Goal: Task Accomplishment & Management: Manage account settings

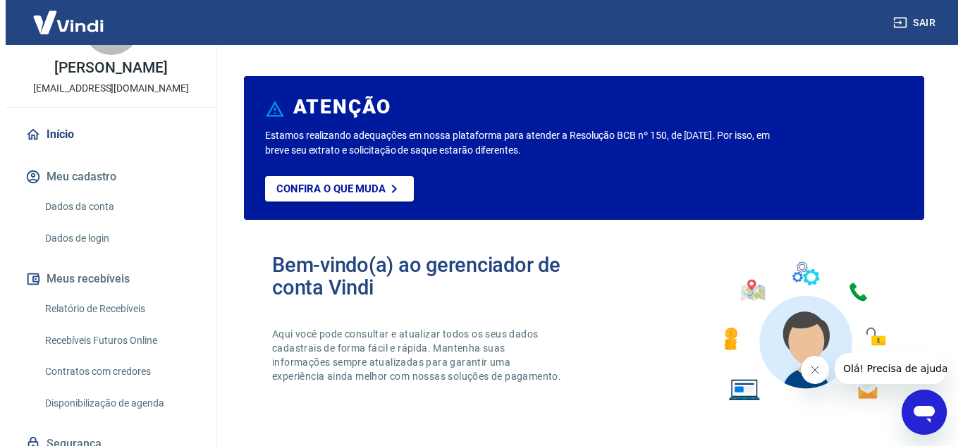
scroll to position [70, 0]
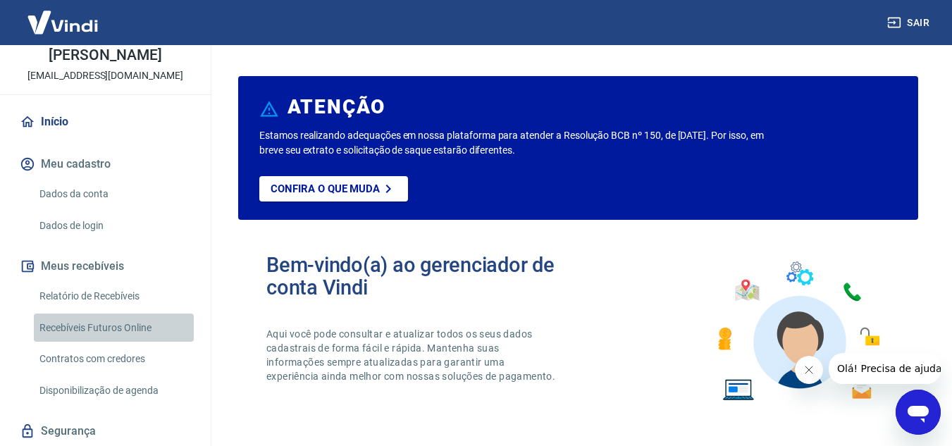
click at [136, 343] on link "Recebíveis Futuros Online" at bounding box center [114, 328] width 160 height 29
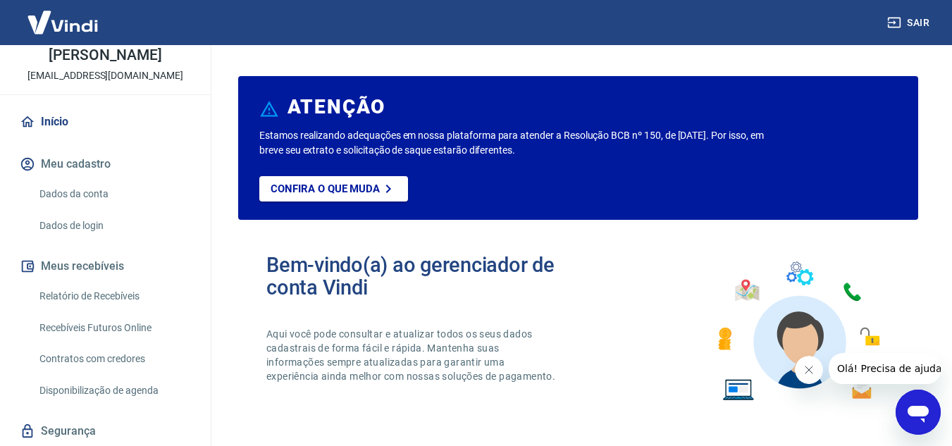
click at [114, 311] on link "Relatório de Recebíveis" at bounding box center [114, 296] width 160 height 29
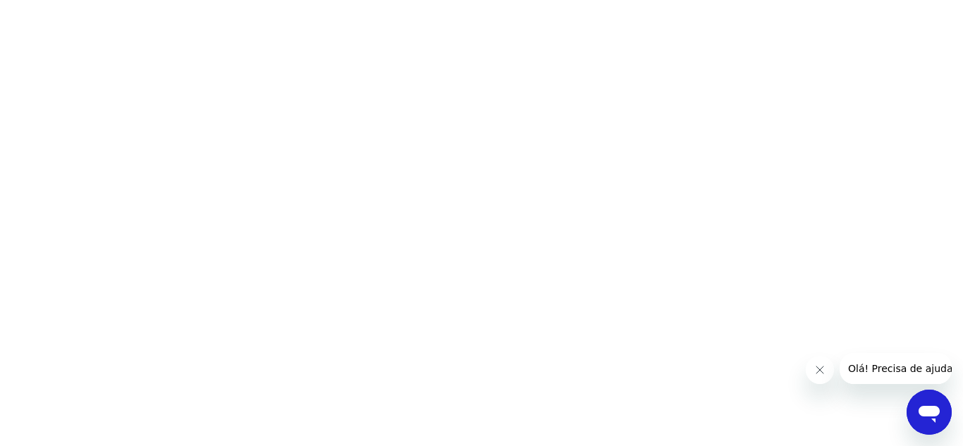
click at [602, 0] on html at bounding box center [481, 0] width 963 height 0
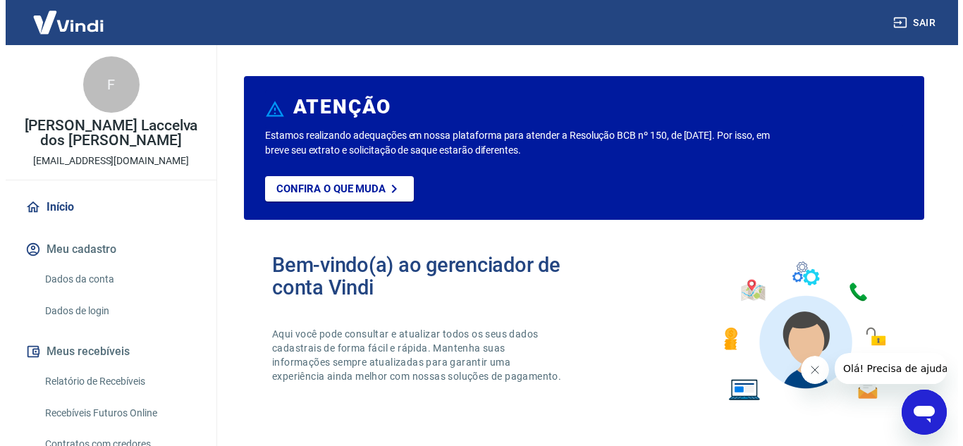
scroll to position [70, 0]
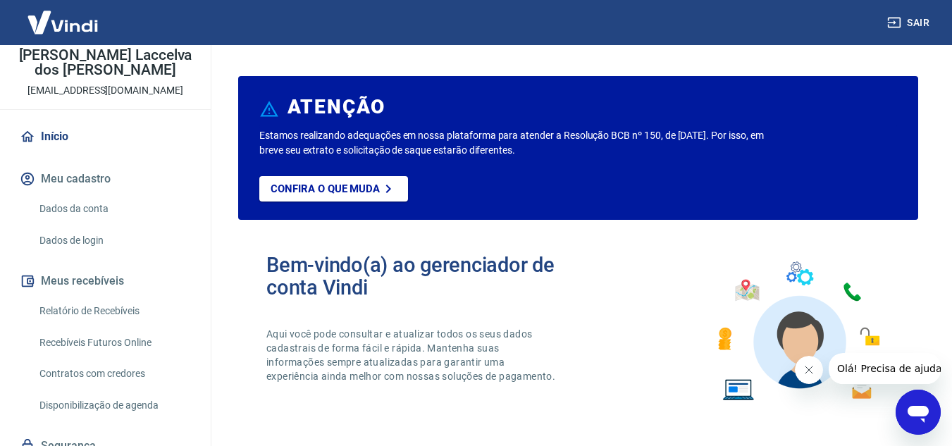
click at [131, 307] on link "Relatório de Recebíveis" at bounding box center [114, 311] width 160 height 29
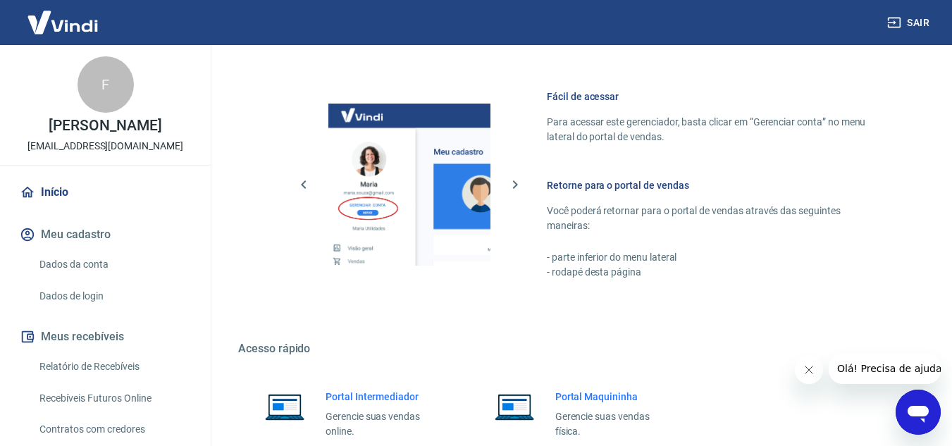
scroll to position [634, 0]
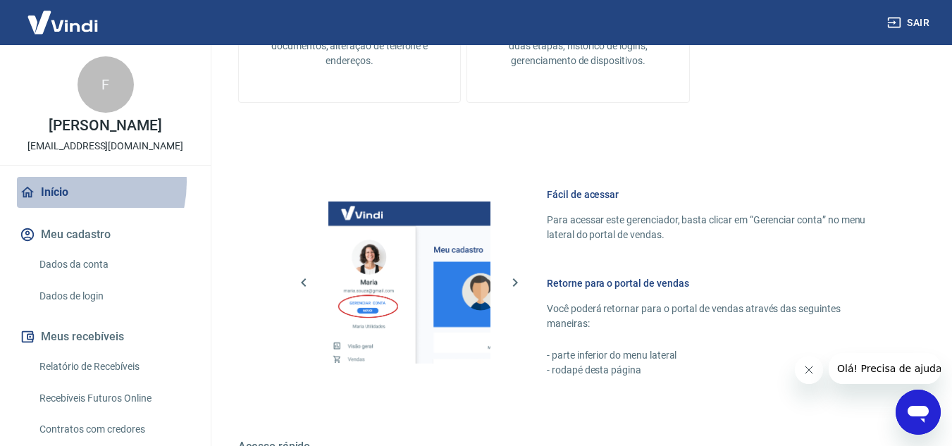
click at [64, 197] on link "Início" at bounding box center [105, 192] width 177 height 31
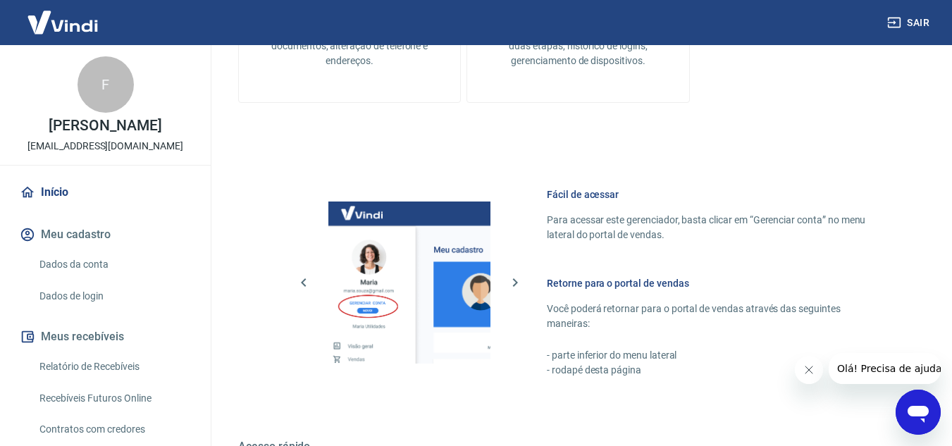
click at [102, 278] on link "Dados da conta" at bounding box center [114, 264] width 160 height 29
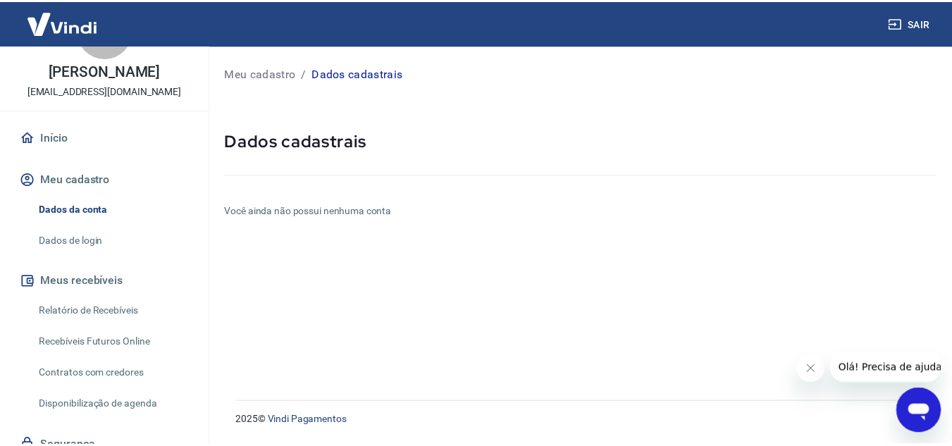
scroll to position [128, 0]
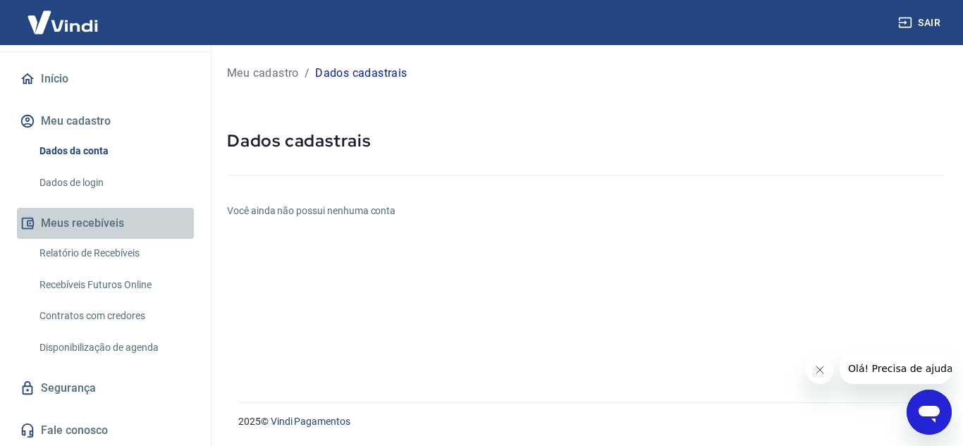
click at [108, 233] on button "Meus recebíveis" at bounding box center [105, 223] width 177 height 31
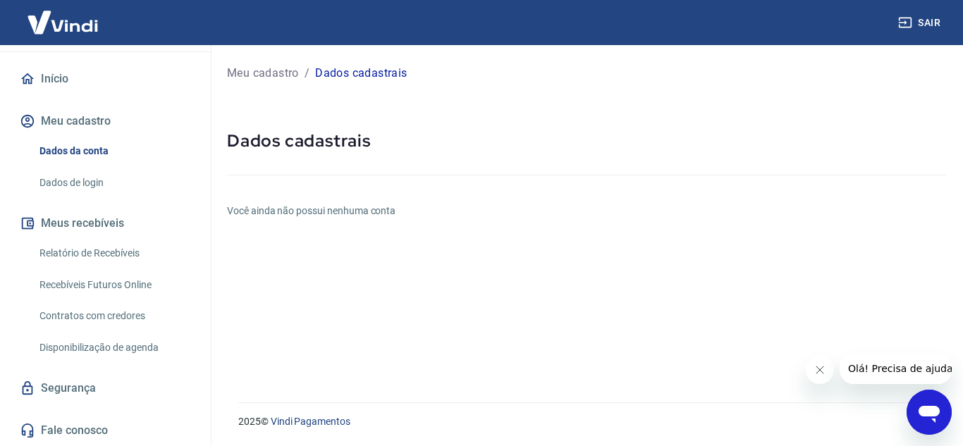
click at [124, 357] on link "Disponibilização de agenda" at bounding box center [114, 347] width 160 height 29
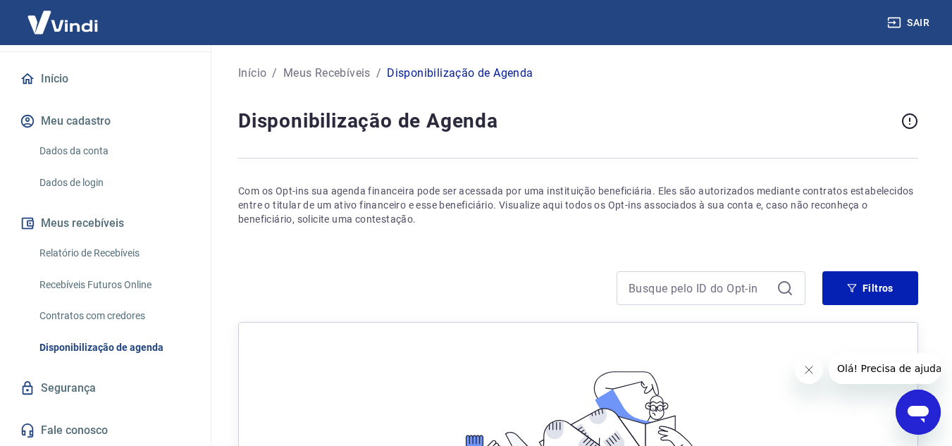
click at [135, 284] on link "Recebíveis Futuros Online" at bounding box center [114, 285] width 160 height 29
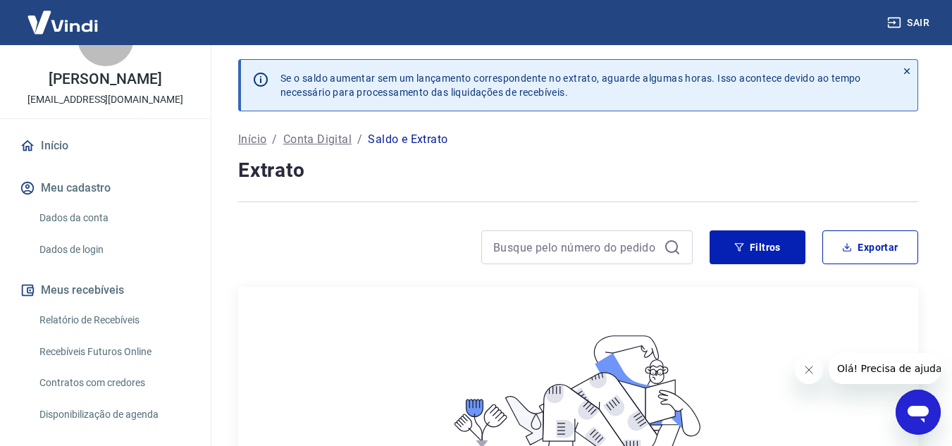
scroll to position [113, 0]
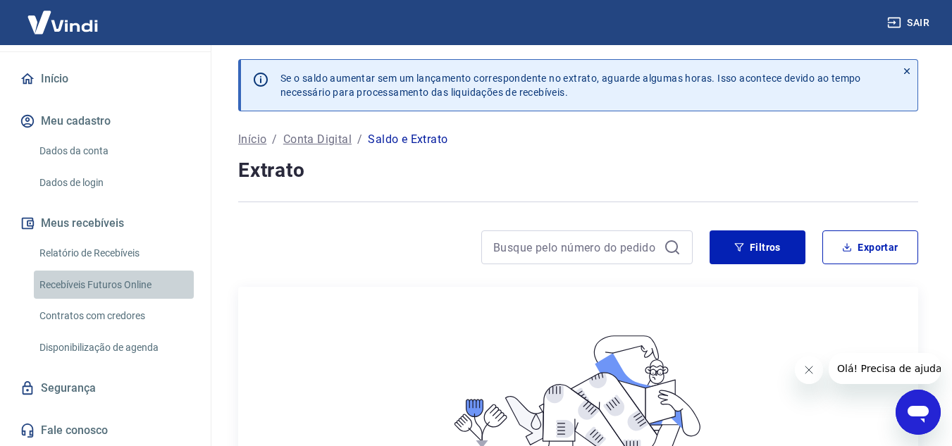
click at [124, 278] on link "Recebíveis Futuros Online" at bounding box center [114, 285] width 160 height 29
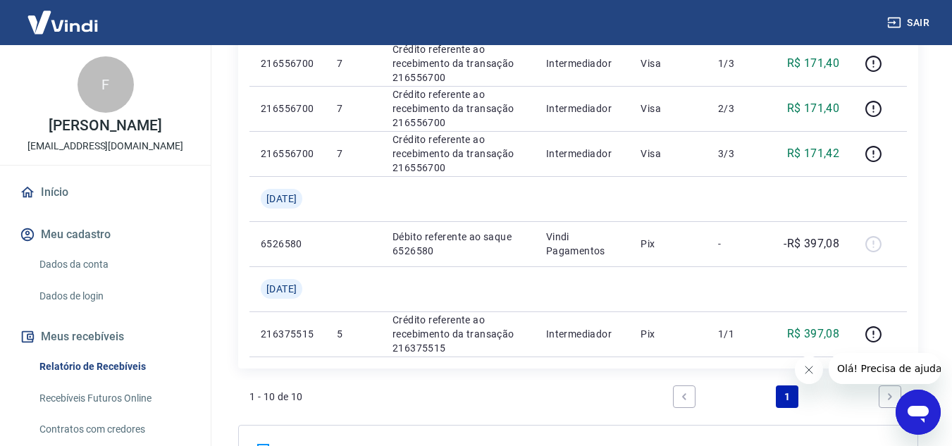
scroll to position [634, 0]
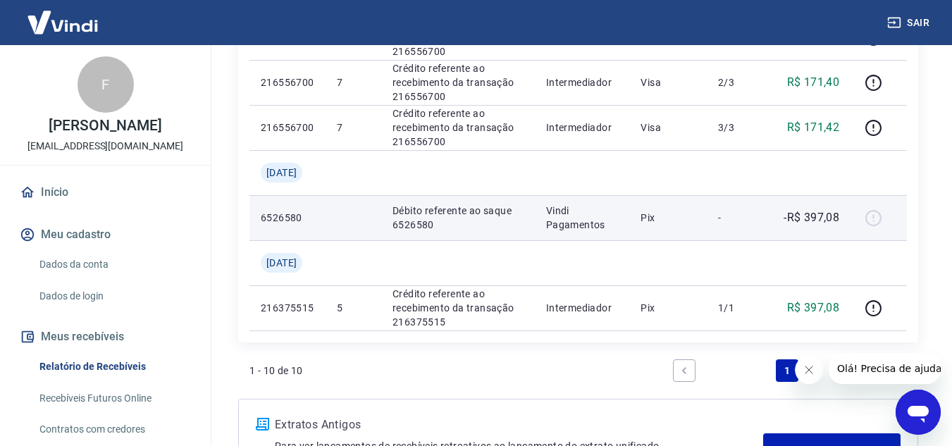
click at [484, 221] on p "Débito referente ao saque 6526580" at bounding box center [458, 218] width 131 height 28
click at [867, 222] on div at bounding box center [879, 218] width 34 height 23
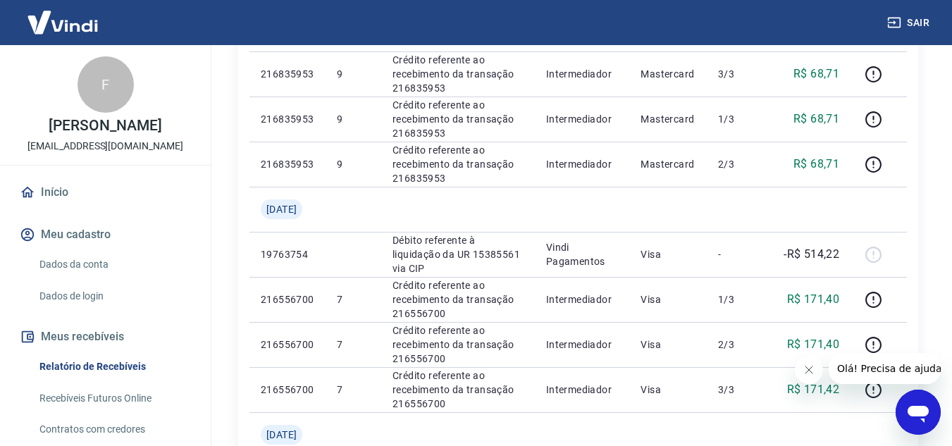
scroll to position [352, 0]
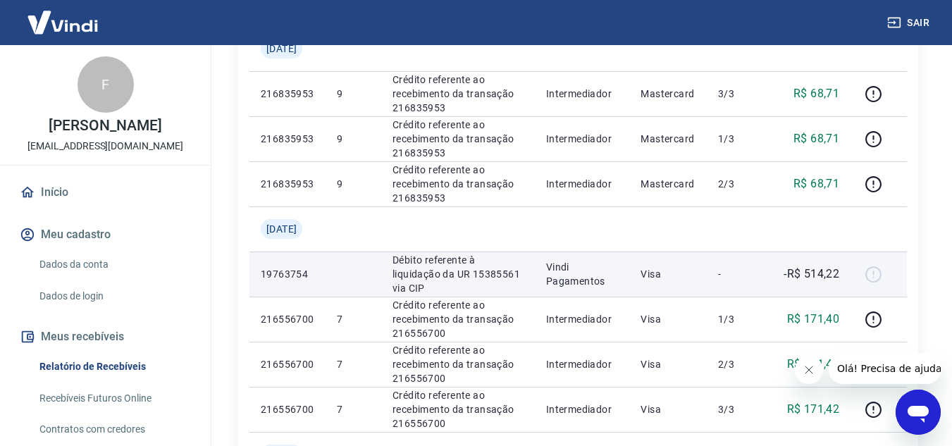
click at [876, 269] on div at bounding box center [879, 274] width 34 height 23
click at [470, 278] on p "Débito referente à liquidação da UR 15385561 via CIP" at bounding box center [458, 274] width 131 height 42
